Goal: Information Seeking & Learning: Check status

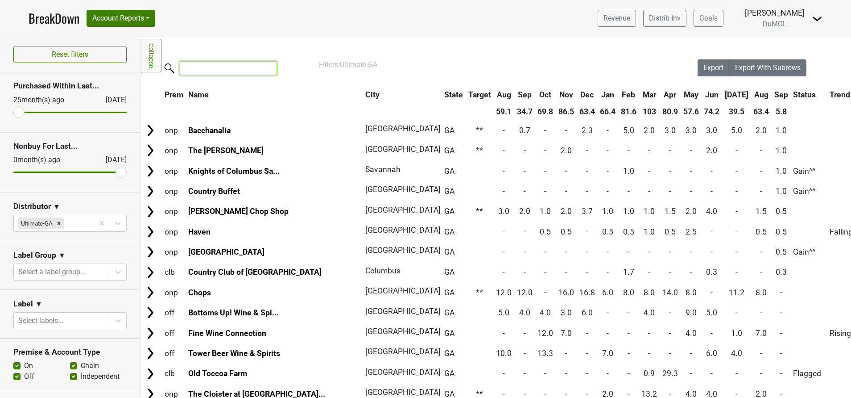
click at [228, 73] on input "search" at bounding box center [228, 68] width 97 height 14
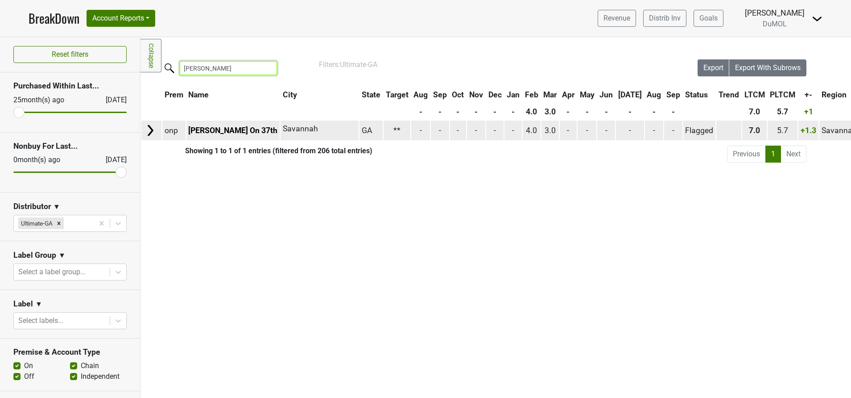
type input "eliza"
click at [147, 131] on img at bounding box center [150, 130] width 13 height 13
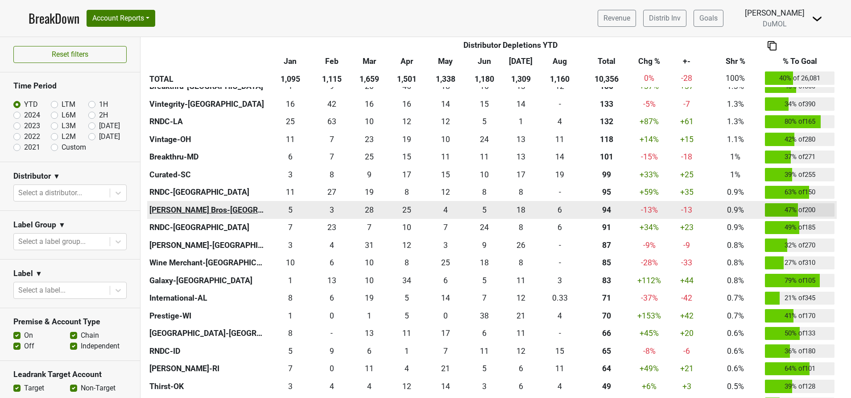
scroll to position [444, 0]
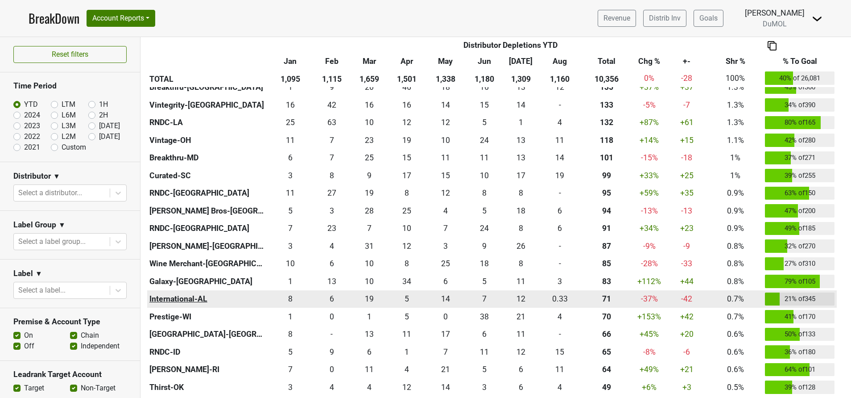
click at [180, 300] on th "International-AL" at bounding box center [207, 299] width 120 height 18
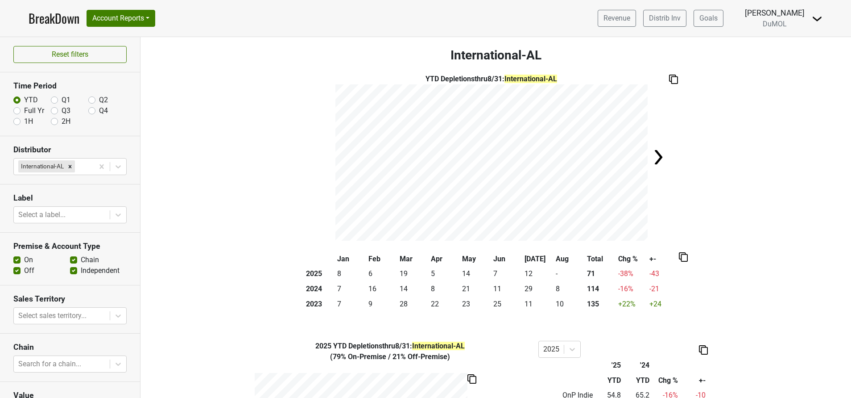
click at [64, 18] on link "BreakDown" at bounding box center [54, 18] width 51 height 19
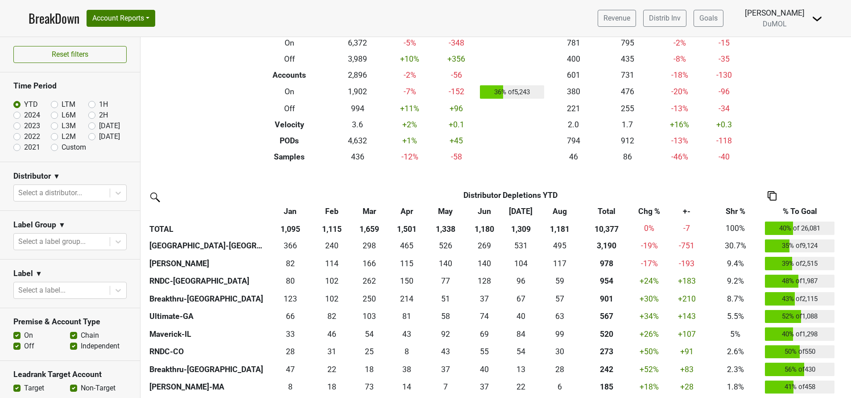
scroll to position [74, 0]
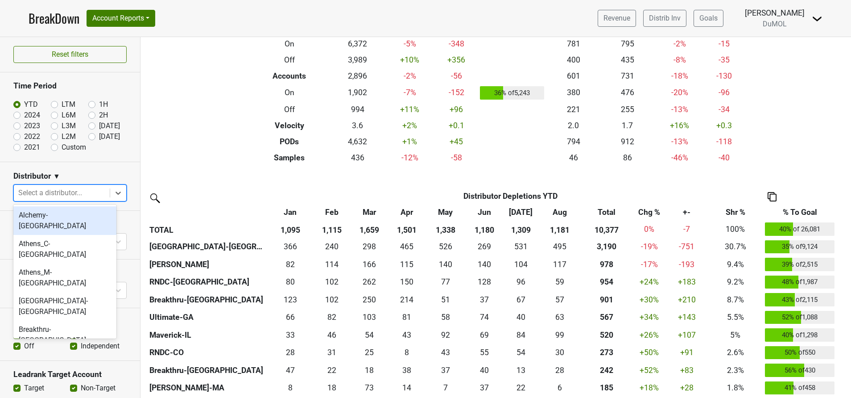
click at [69, 191] on div at bounding box center [61, 193] width 87 height 12
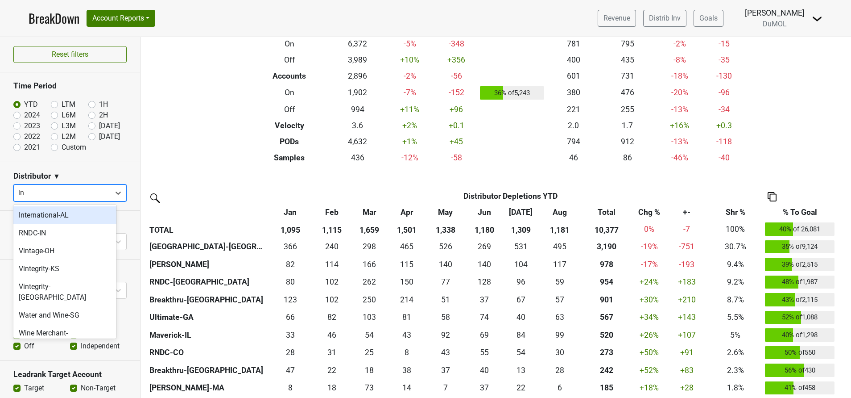
type input "int"
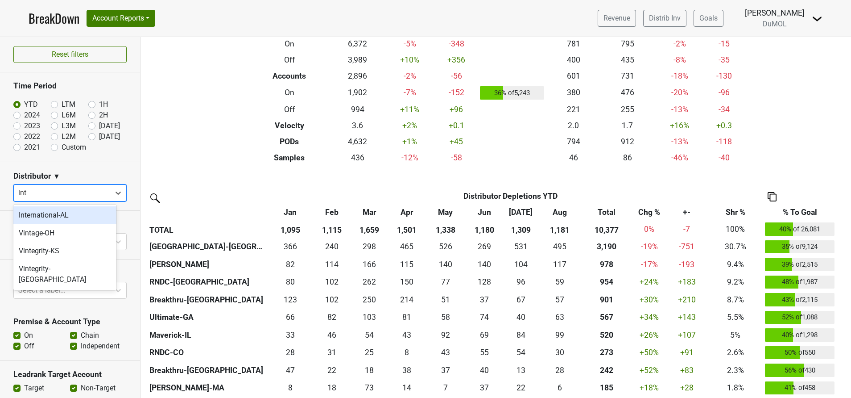
click at [42, 212] on div "International-AL" at bounding box center [64, 215] width 103 height 18
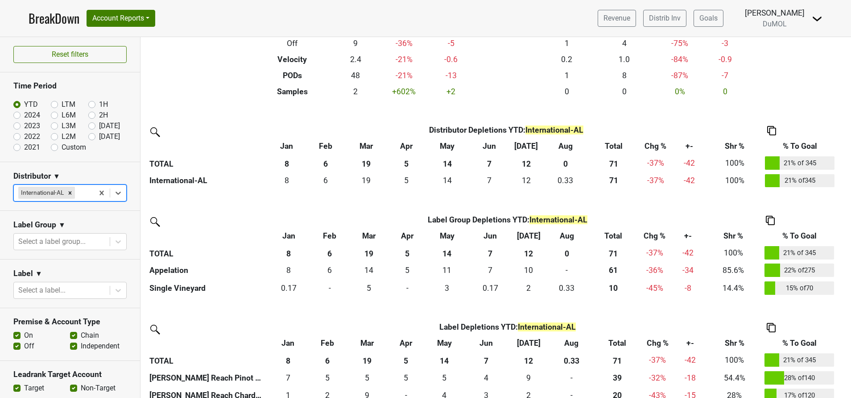
scroll to position [0, 0]
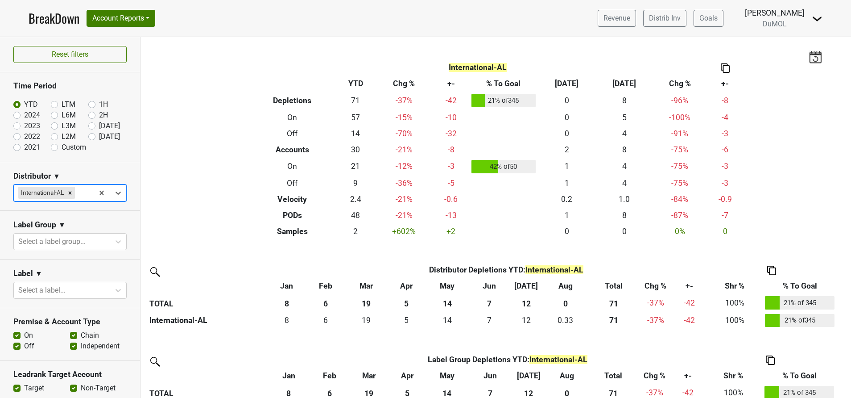
click at [24, 116] on label "2024" at bounding box center [32, 115] width 16 height 11
click at [16, 116] on input "2024" at bounding box center [31, 114] width 36 height 9
radio input "true"
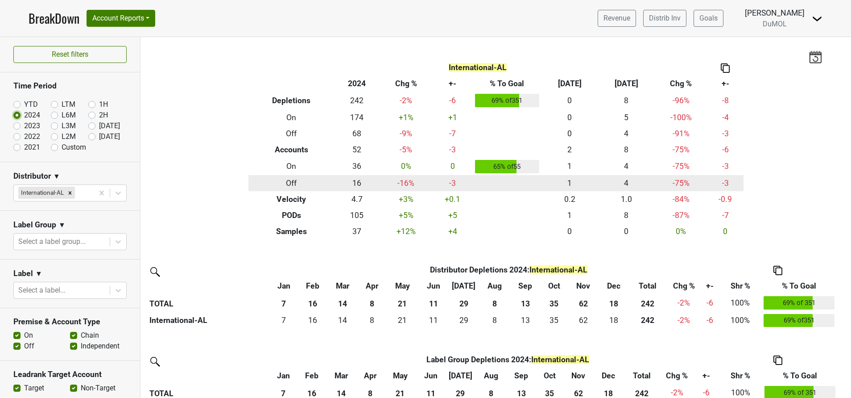
scroll to position [72, 0]
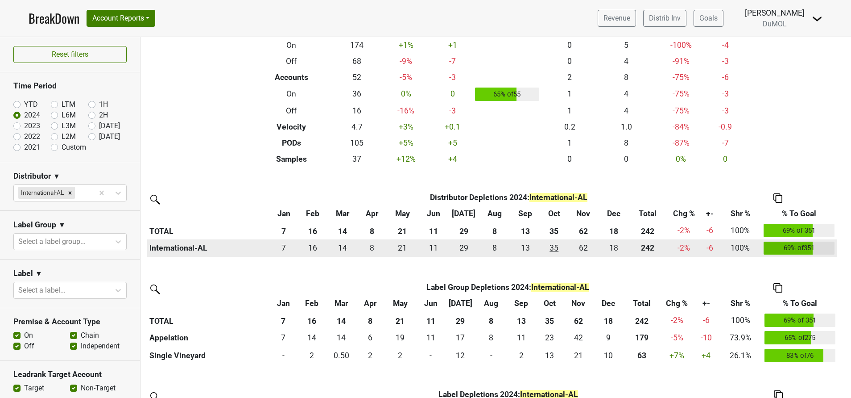
click at [552, 249] on div "35.166 35" at bounding box center [554, 248] width 23 height 12
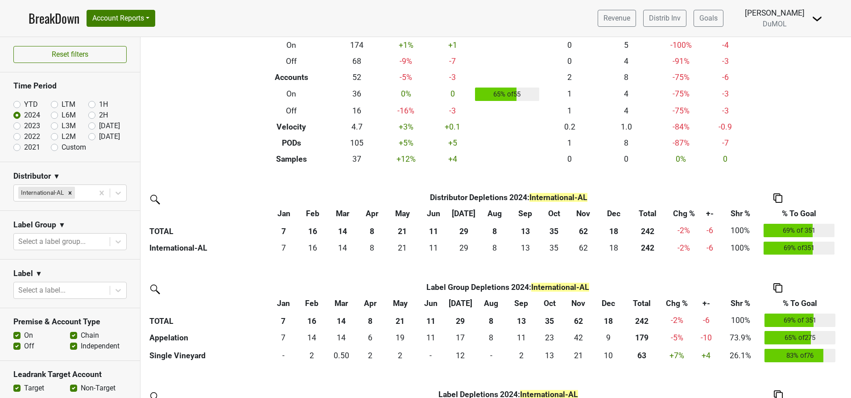
click at [819, 18] on img at bounding box center [817, 18] width 11 height 11
click at [792, 49] on link "Open Leadrank" at bounding box center [787, 50] width 71 height 14
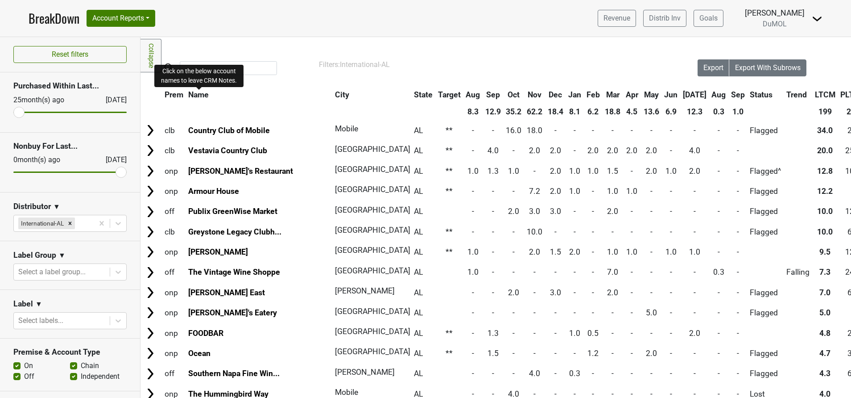
click at [197, 93] on span "Name" at bounding box center [198, 94] width 21 height 9
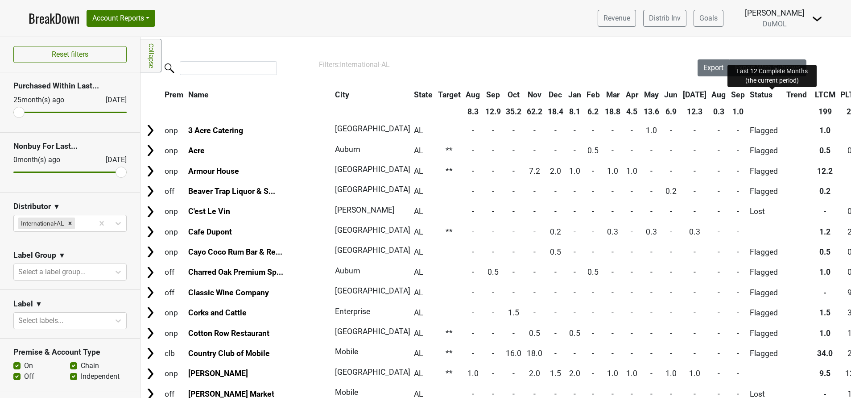
click at [815, 95] on span "LTCM" at bounding box center [825, 94] width 21 height 9
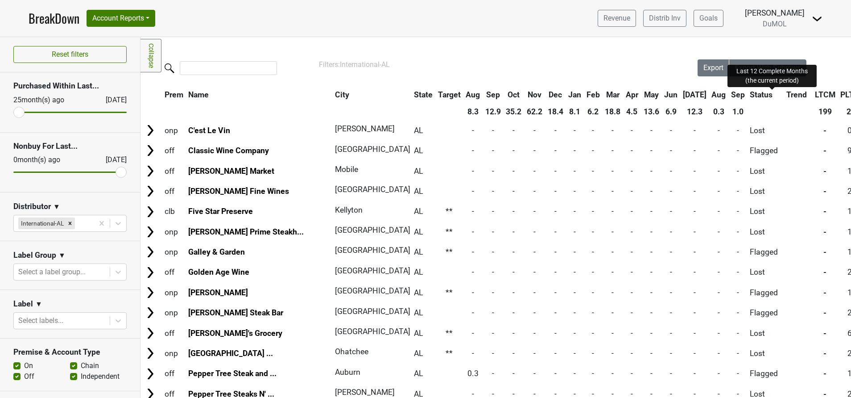
click at [815, 96] on span "LTCM" at bounding box center [825, 94] width 21 height 9
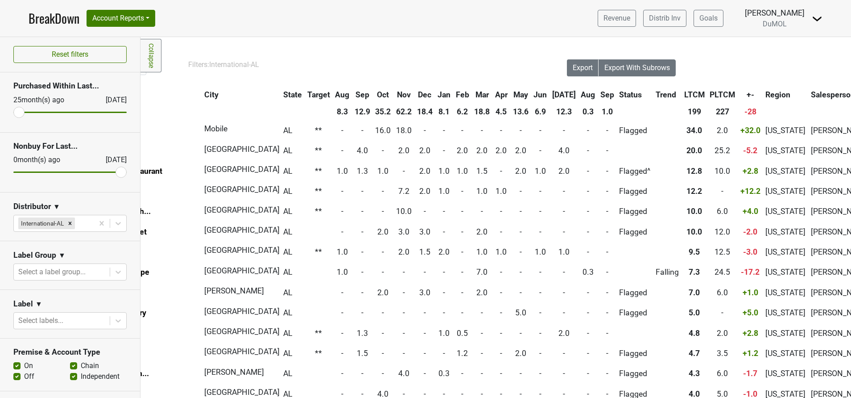
scroll to position [0, 151]
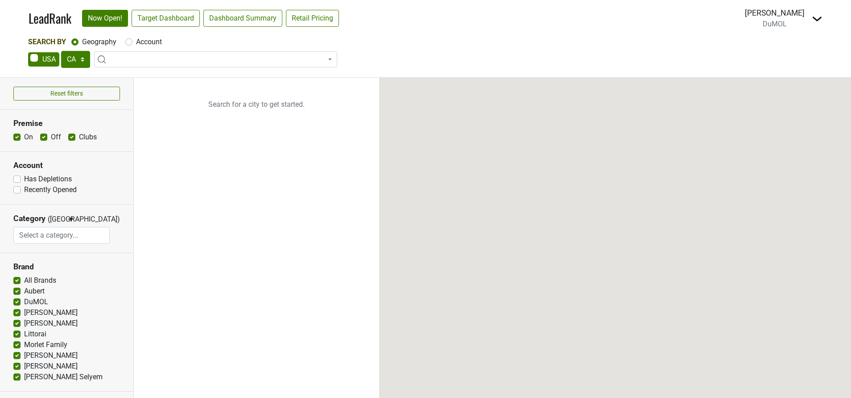
select select "CA"
select select
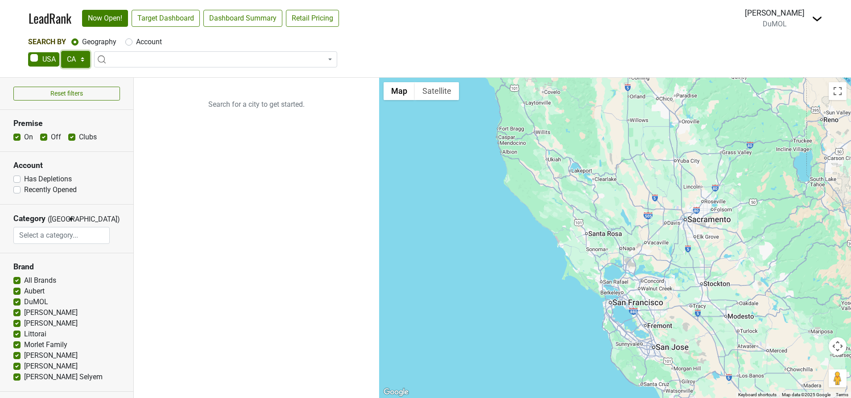
click at [82, 59] on select "AK AL AR AZ CA CO CT DC DE FL [GEOGRAPHIC_DATA] HI IA ID IL IN KS [GEOGRAPHIC_D…" at bounding box center [75, 59] width 29 height 17
select select "GA"
click at [61, 51] on select "AK AL AR AZ CA CO CT DC DE FL [GEOGRAPHIC_DATA] HI IA ID IL IN KS [GEOGRAPHIC_D…" at bounding box center [75, 59] width 29 height 17
click at [176, 16] on link "Target Dashboard" at bounding box center [166, 18] width 68 height 17
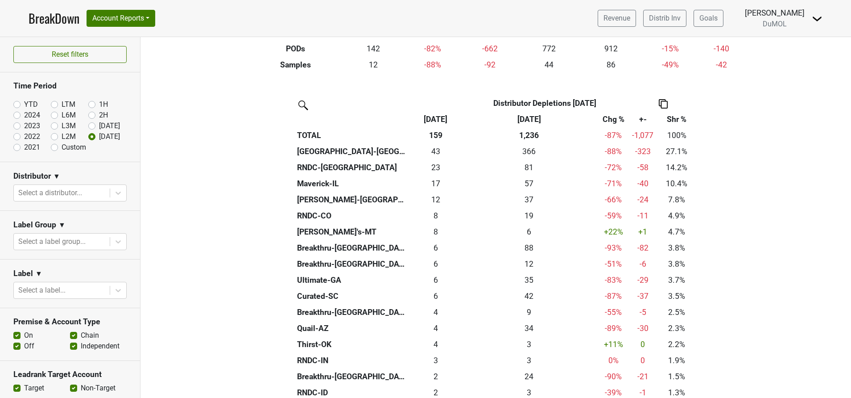
scroll to position [163, 0]
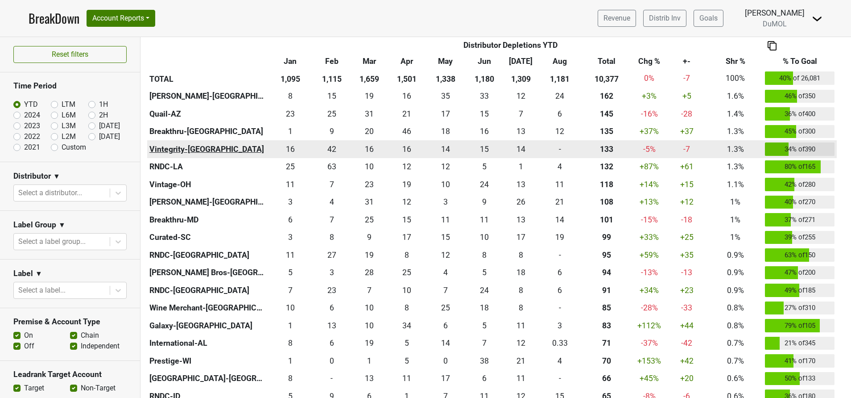
scroll to position [401, 0]
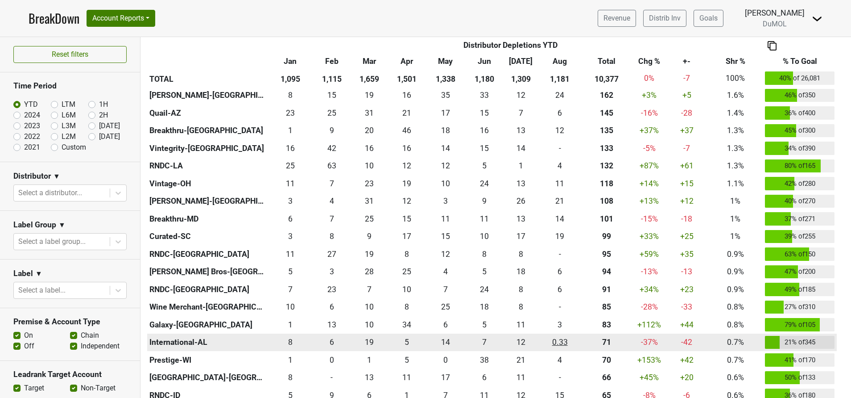
click at [561, 344] on div "0.333 0.33" at bounding box center [560, 342] width 37 height 12
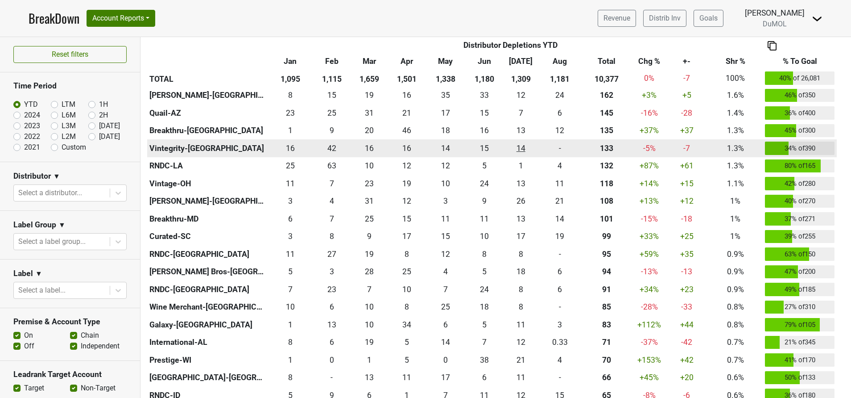
click at [521, 150] on div "14.498 14" at bounding box center [521, 148] width 32 height 12
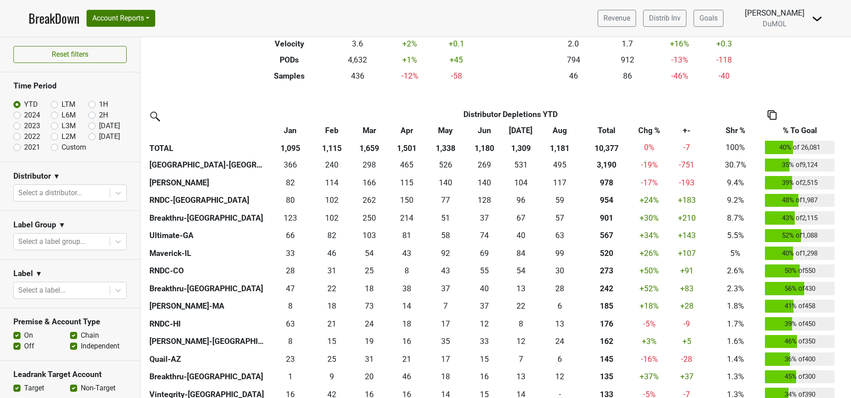
scroll to position [158, 0]
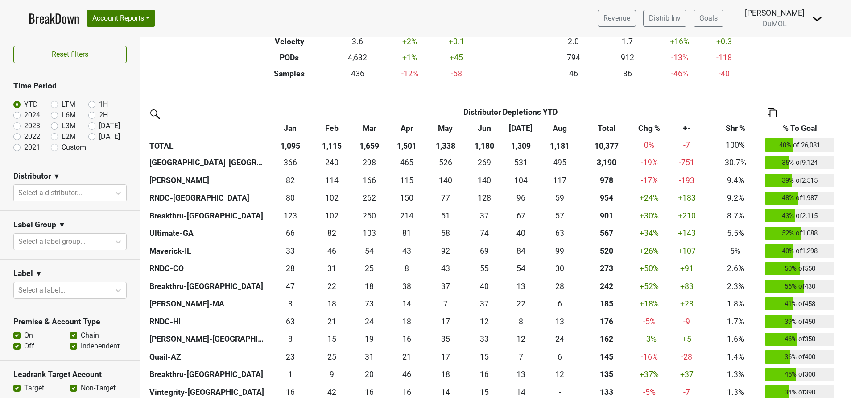
click at [797, 125] on th "% To Goal" at bounding box center [801, 128] width 74 height 16
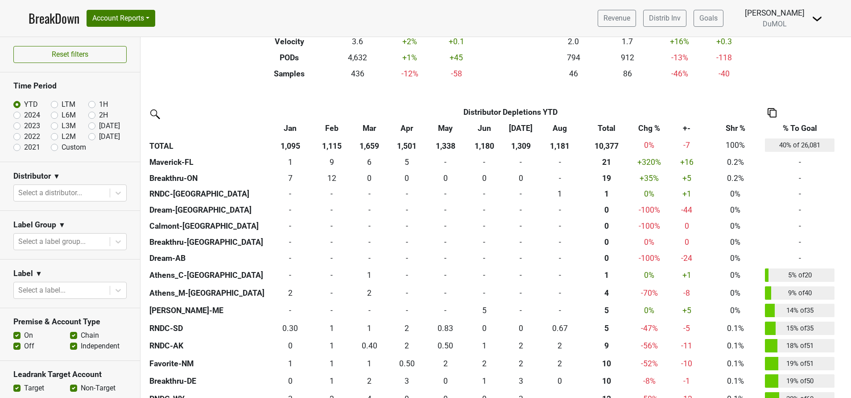
click at [797, 125] on th "% To Goal" at bounding box center [801, 128] width 74 height 16
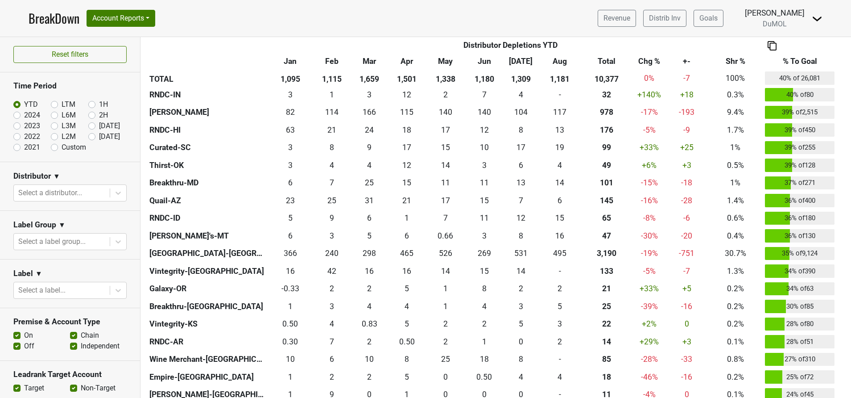
scroll to position [602, 0]
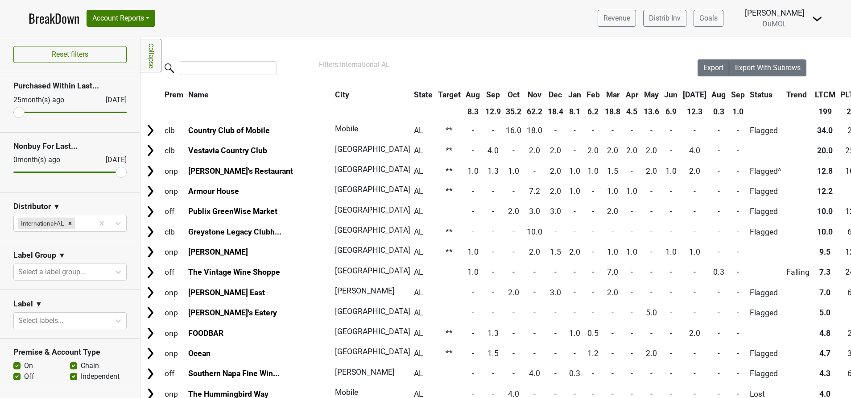
click at [710, 91] on th "Aug" at bounding box center [719, 95] width 19 height 16
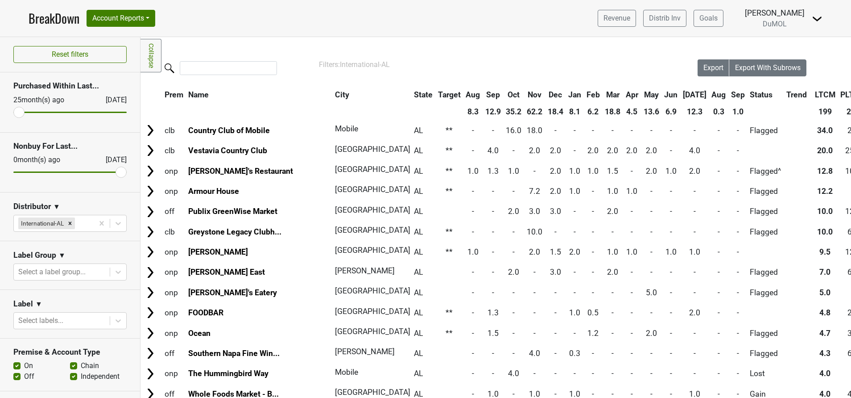
click at [729, 97] on th "Sep" at bounding box center [738, 95] width 18 height 16
click at [729, 94] on th "Sep" at bounding box center [738, 95] width 18 height 16
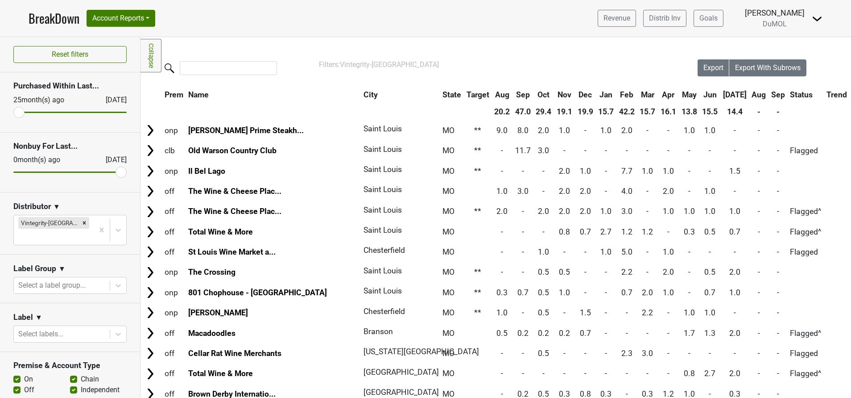
click at [721, 91] on th "[DATE]" at bounding box center [735, 95] width 28 height 16
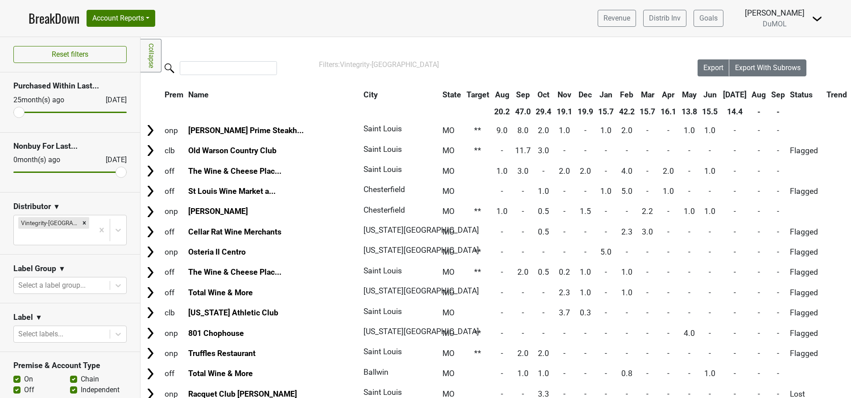
click at [721, 91] on th "[DATE]" at bounding box center [735, 95] width 28 height 16
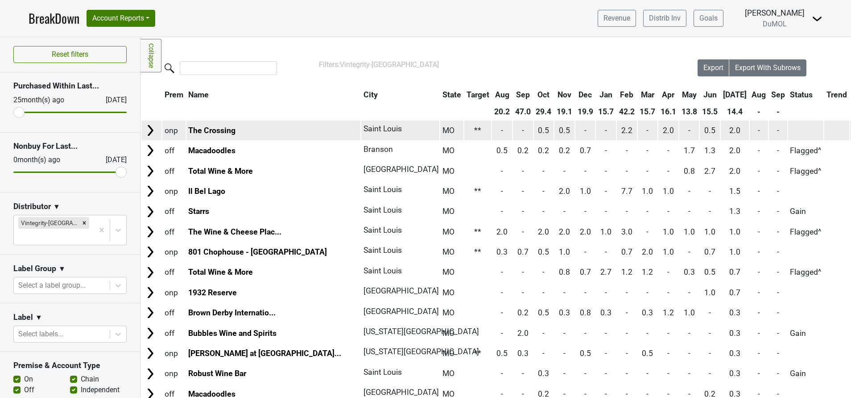
click at [147, 132] on img at bounding box center [150, 130] width 13 height 13
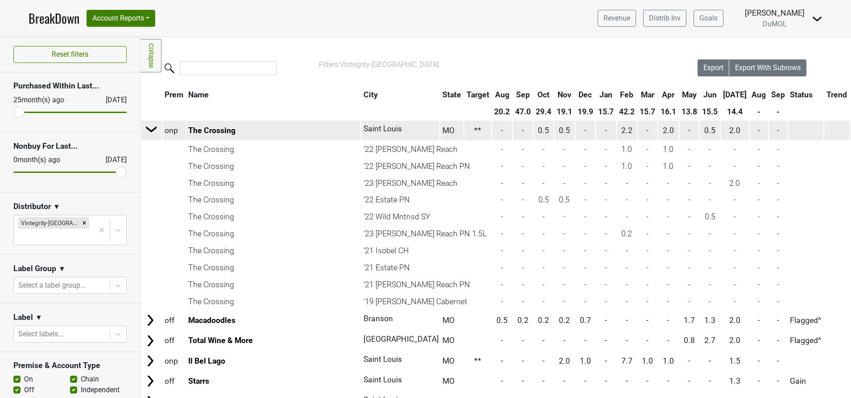
click at [147, 132] on img at bounding box center [151, 128] width 13 height 13
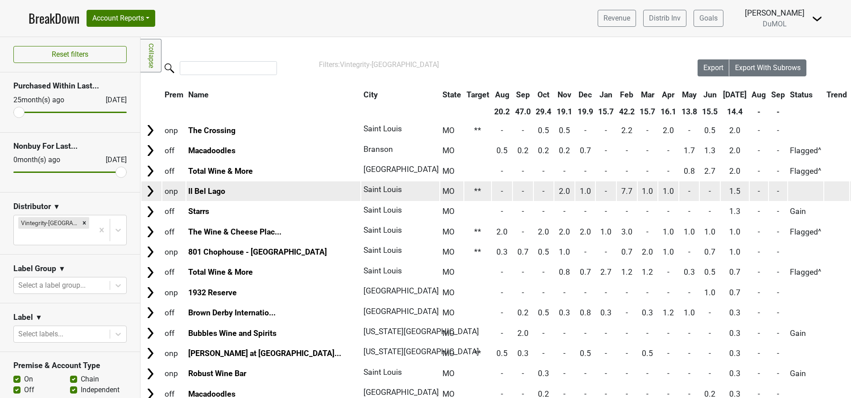
click at [149, 187] on img at bounding box center [150, 190] width 13 height 13
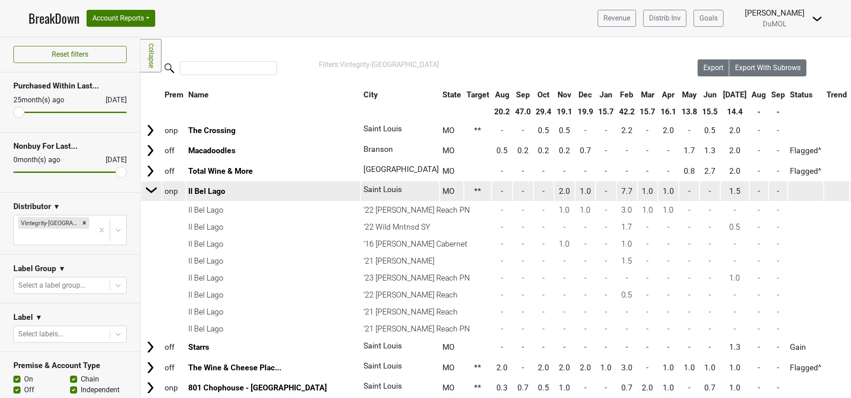
click at [149, 187] on img at bounding box center [151, 189] width 13 height 13
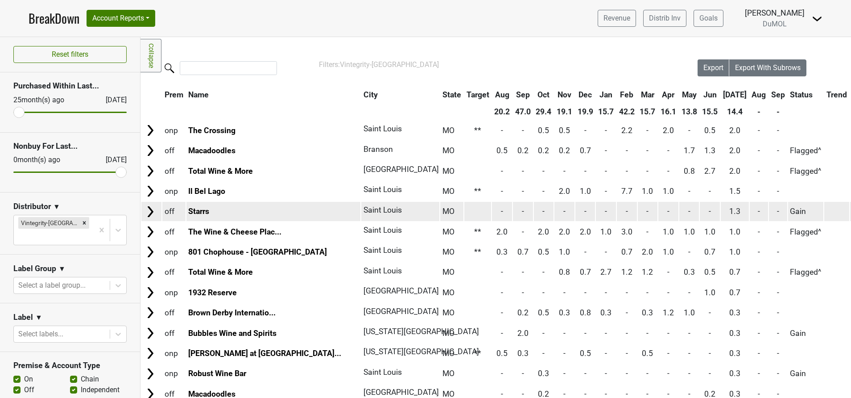
click at [150, 211] on img at bounding box center [150, 211] width 13 height 13
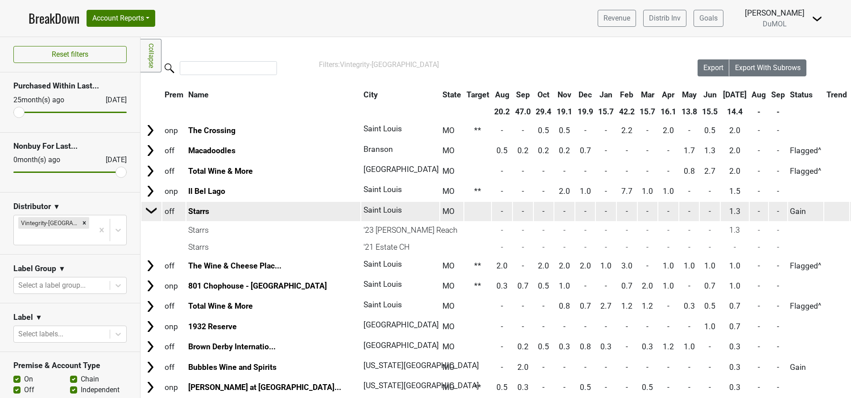
click at [150, 211] on img at bounding box center [151, 209] width 13 height 13
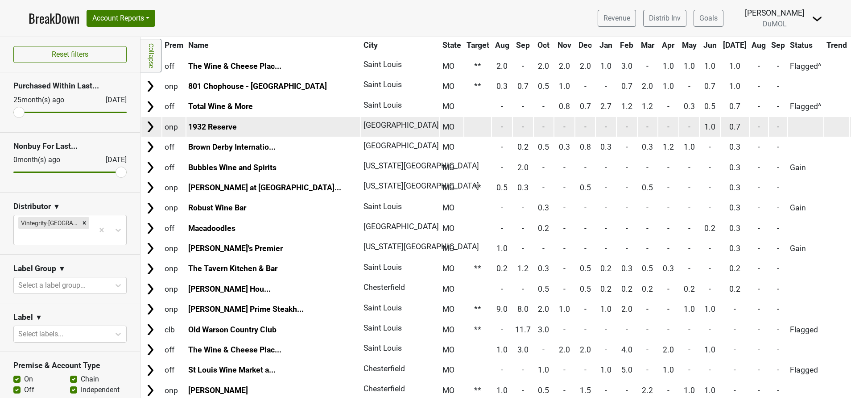
scroll to position [166, 0]
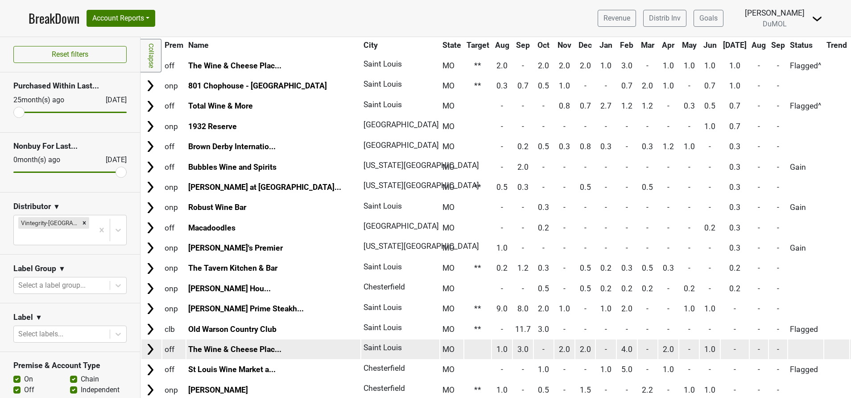
click at [150, 349] on img at bounding box center [150, 348] width 13 height 13
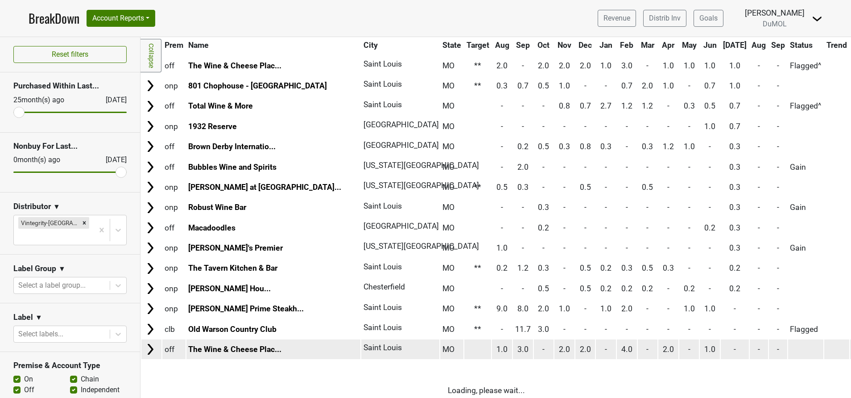
scroll to position [274, 0]
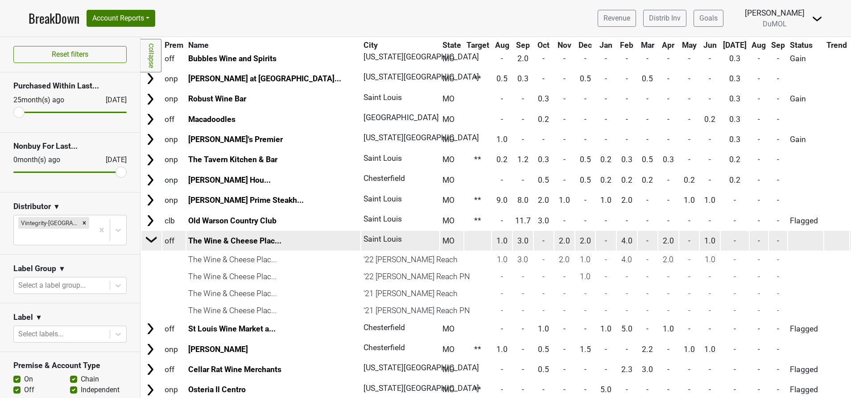
click at [149, 238] on img at bounding box center [151, 238] width 13 height 13
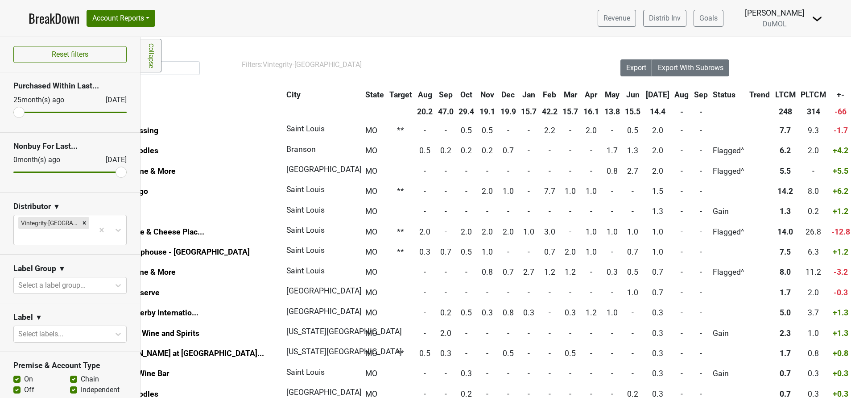
scroll to position [0, 0]
